Goal: Task Accomplishment & Management: Complete application form

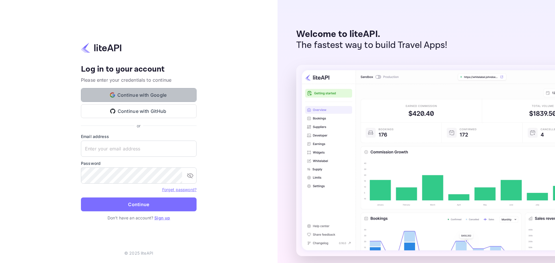
click at [124, 93] on button "Continue with Google" at bounding box center [139, 95] width 116 height 14
click at [161, 217] on link "Sign up" at bounding box center [162, 217] width 16 height 5
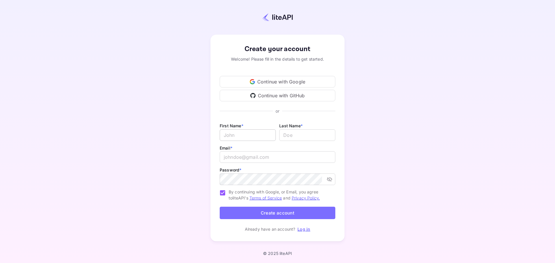
click at [247, 134] on input "Email *" at bounding box center [248, 135] width 56 height 12
type input "arbill"
type input "aque"
type input "[EMAIL_ADDRESS][DOMAIN_NAME]"
click at [220, 207] on button "Create account" at bounding box center [278, 213] width 116 height 12
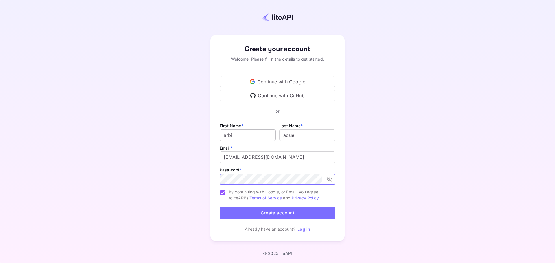
click at [220, 207] on button "Create account" at bounding box center [278, 213] width 116 height 12
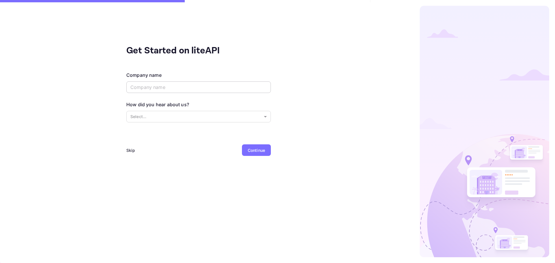
click at [178, 84] on input "text" at bounding box center [198, 87] width 144 height 12
click at [150, 86] on input "iisi" at bounding box center [198, 87] width 144 height 12
type input "infosoft"
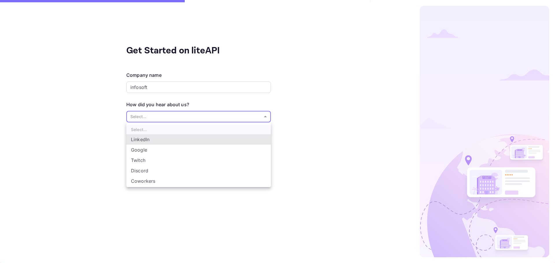
click at [154, 115] on body "Invalid email or password. Please try again. Get Started on liteAPI Company nam…" at bounding box center [277, 131] width 555 height 263
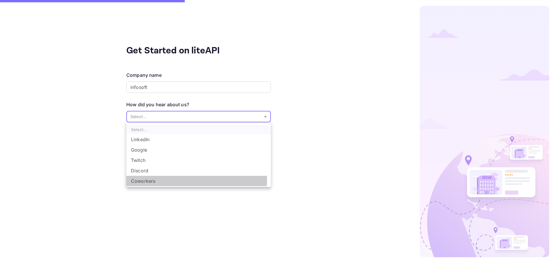
click at [153, 178] on li "Coworkers" at bounding box center [198, 181] width 144 height 10
type input "Coworkers"
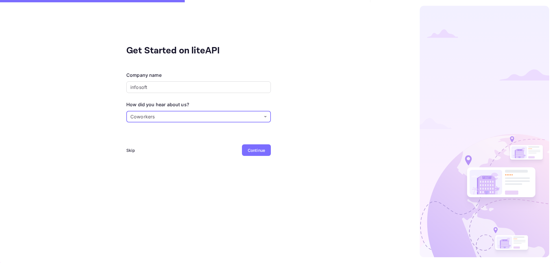
click at [133, 150] on div "Skip" at bounding box center [130, 150] width 9 height 6
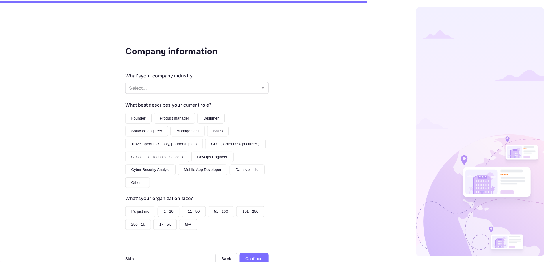
scroll to position [16, 0]
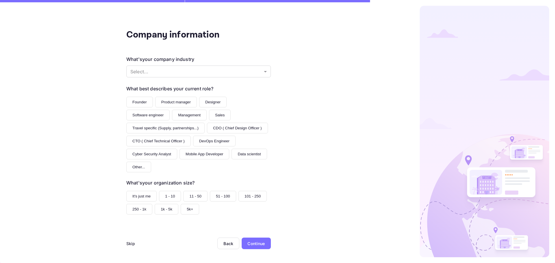
click at [130, 243] on div "Skip" at bounding box center [130, 244] width 9 height 6
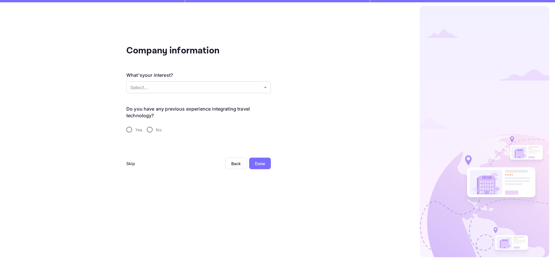
click at [131, 160] on div "Skip" at bounding box center [130, 164] width 9 height 12
click at [131, 163] on div "Skip" at bounding box center [130, 164] width 9 height 6
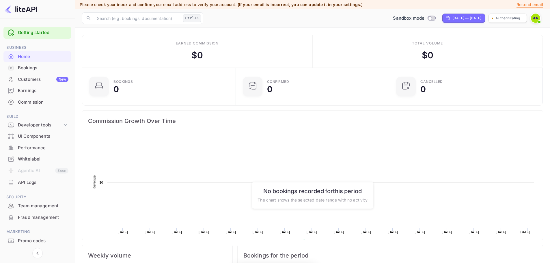
scroll to position [5, 5]
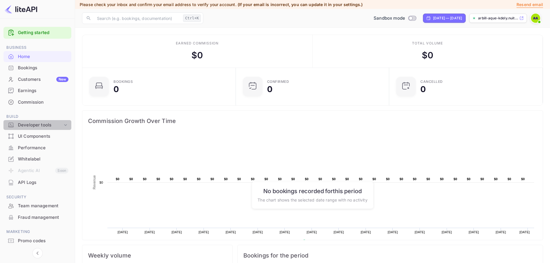
click at [40, 124] on div "Developer tools" at bounding box center [40, 125] width 45 height 7
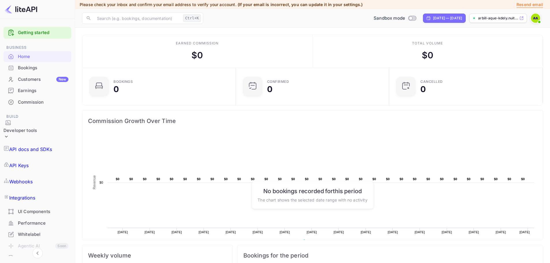
click at [29, 162] on p "API Keys" at bounding box center [18, 165] width 19 height 7
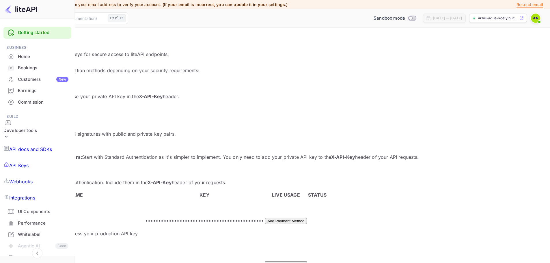
scroll to position [29, 0]
click at [43, 141] on div "API docs and SDKs" at bounding box center [37, 149] width 68 height 16
click at [29, 14] on div at bounding box center [37, 9] width 75 height 19
click at [31, 10] on img at bounding box center [21, 9] width 33 height 9
